Goal: Transaction & Acquisition: Purchase product/service

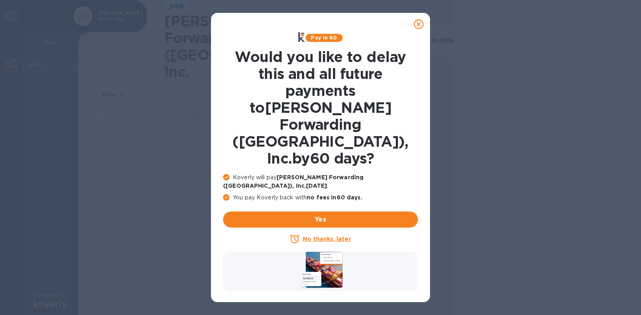
click at [326, 235] on u "No thanks, later" at bounding box center [327, 238] width 48 height 6
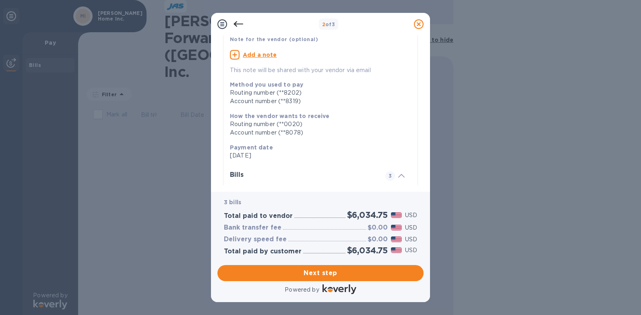
scroll to position [121, 0]
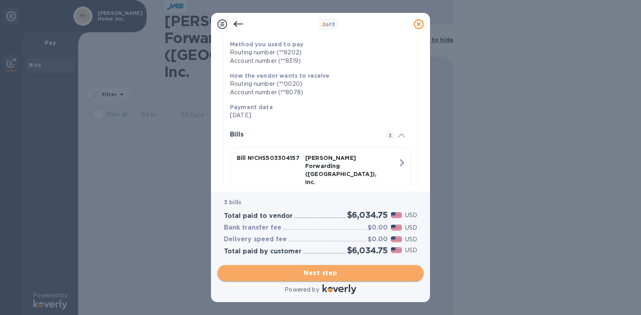
click at [345, 277] on span "Next step" at bounding box center [320, 273] width 193 height 10
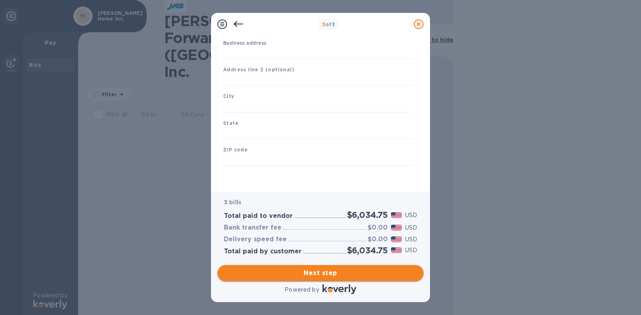
type input "[GEOGRAPHIC_DATA]"
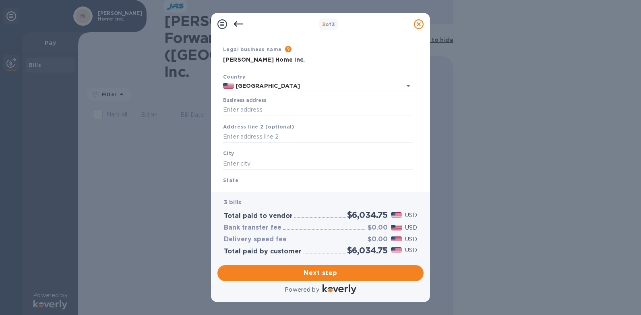
scroll to position [40, 0]
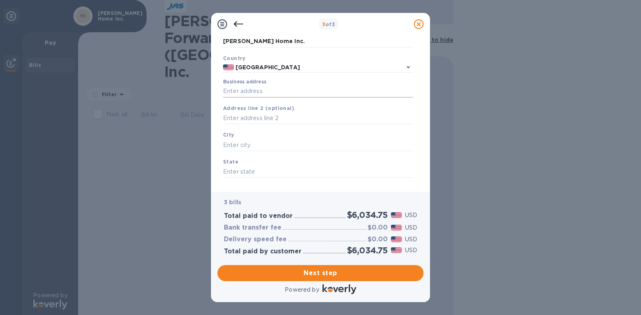
click at [258, 89] on input "Business address" at bounding box center [318, 91] width 190 height 12
type input "[STREET_ADDRESS]"
type input "[GEOGRAPHIC_DATA]"
type input "NC"
type input "28792"
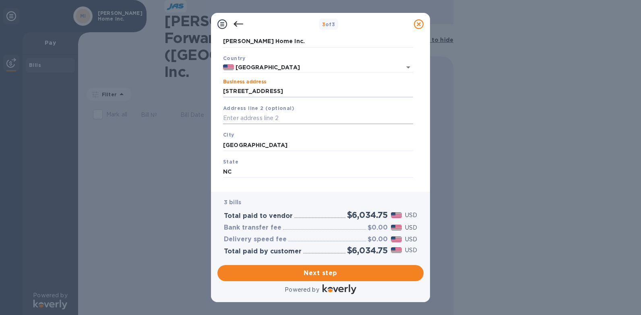
scroll to position [79, 0]
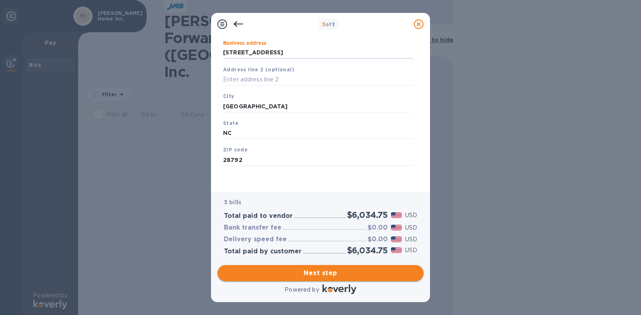
click at [318, 277] on span "Next step" at bounding box center [320, 273] width 193 height 10
click at [291, 107] on input "[GEOGRAPHIC_DATA]" at bounding box center [318, 106] width 190 height 12
type input "[GEOGRAPHIC_DATA]"
click at [317, 275] on span "Next step" at bounding box center [320, 273] width 193 height 10
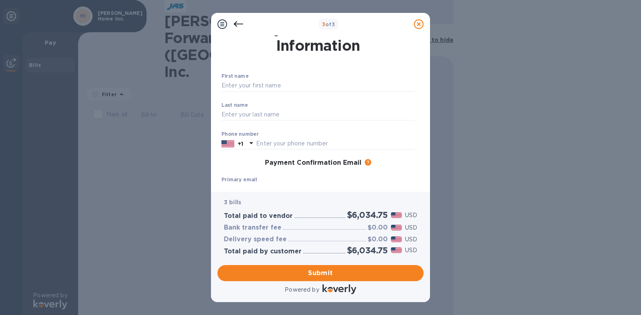
scroll to position [0, 0]
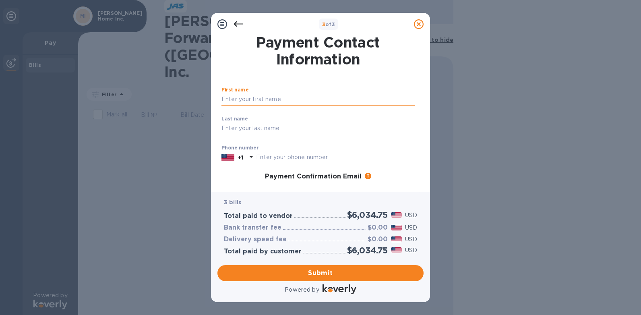
click at [244, 102] on input "text" at bounding box center [317, 99] width 193 height 12
type input "[PERSON_NAME]"
type input "8284891338"
type input "[EMAIL_ADDRESS][DOMAIN_NAME]"
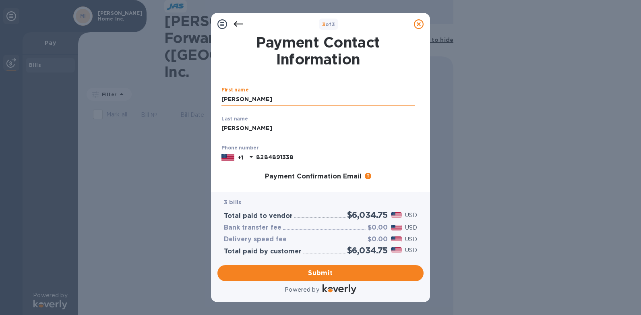
type input "[EMAIL_ADDRESS][DOMAIN_NAME]"
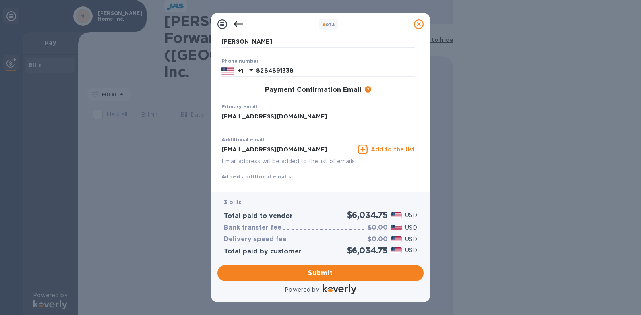
scroll to position [104, 0]
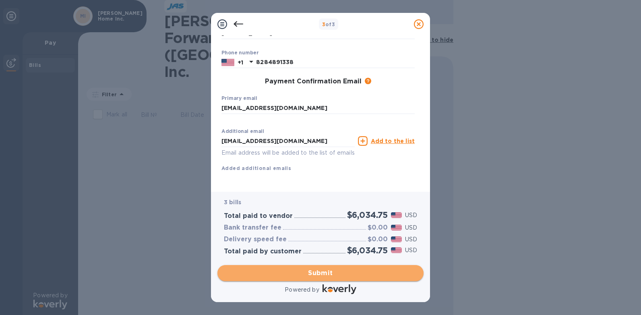
click at [316, 273] on span "Submit" at bounding box center [320, 273] width 193 height 10
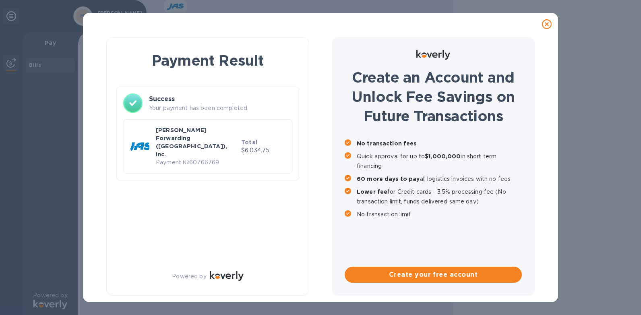
scroll to position [0, 0]
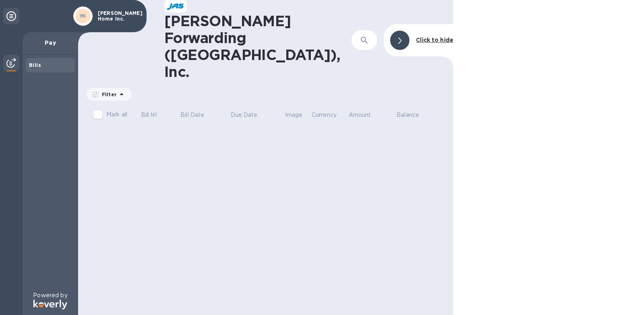
click at [7, 15] on icon at bounding box center [11, 16] width 10 height 10
